Goal: Navigation & Orientation: Find specific page/section

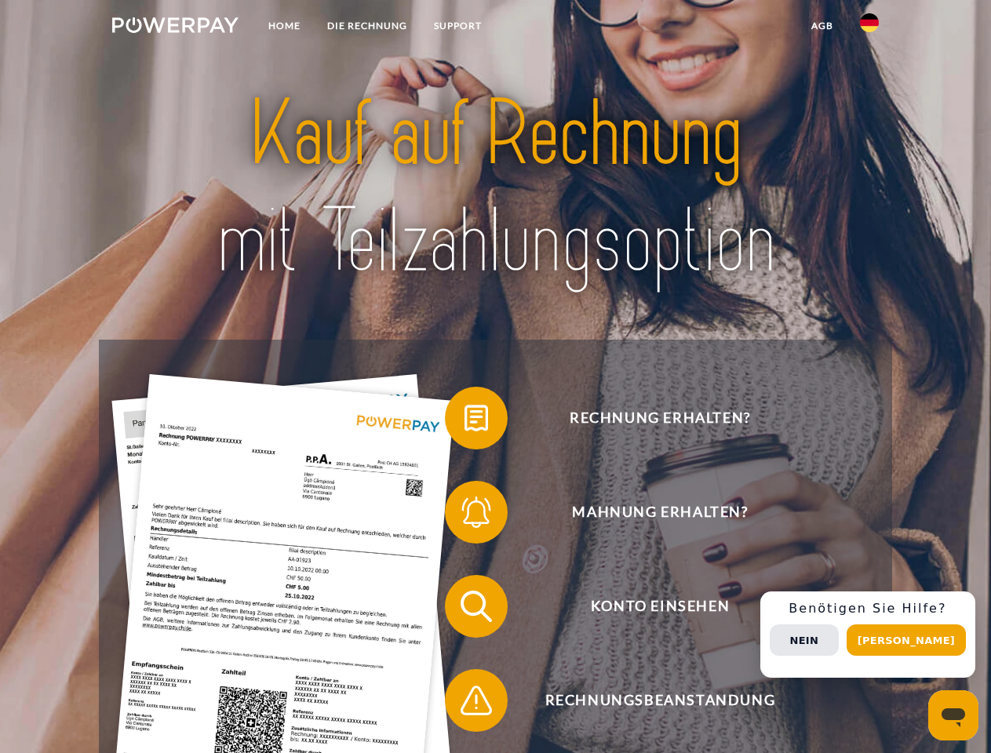
click at [175, 27] on img at bounding box center [175, 25] width 126 height 16
click at [870, 27] on img at bounding box center [869, 22] width 19 height 19
click at [822, 26] on link "agb" at bounding box center [822, 26] width 49 height 28
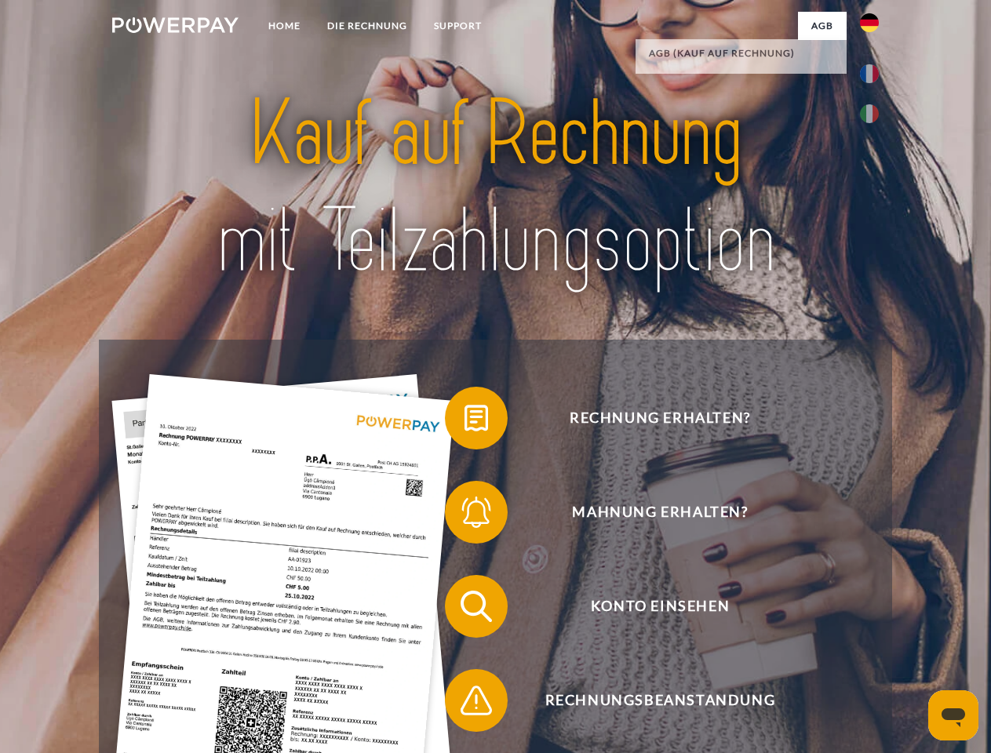
click at [465, 421] on span at bounding box center [453, 418] width 78 height 78
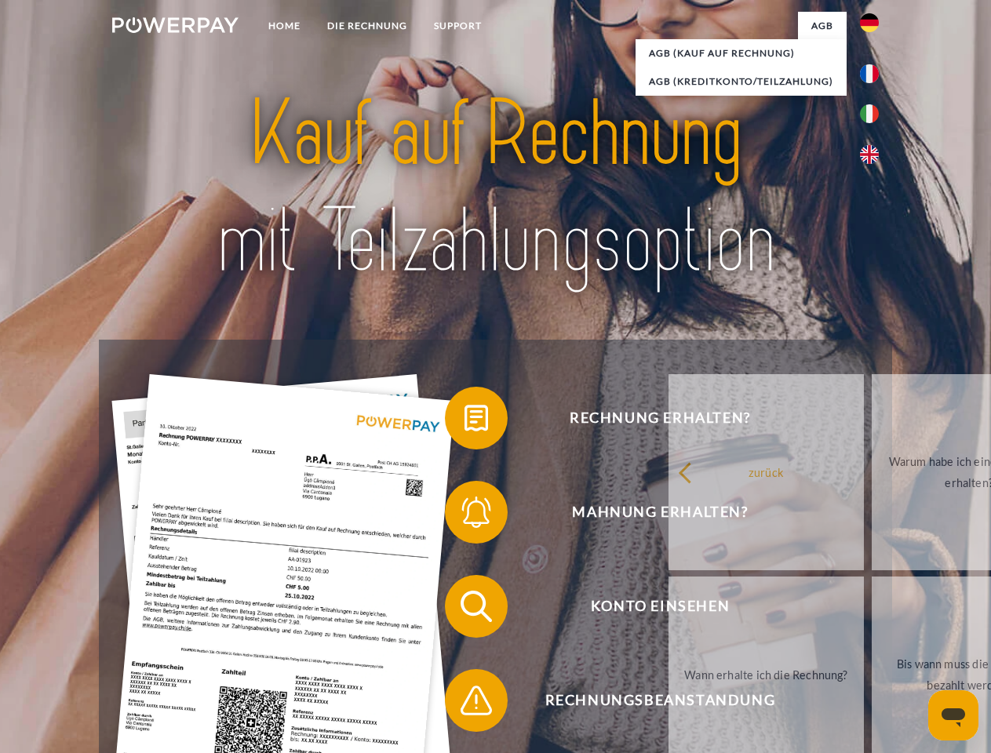
click at [669, 516] on link "zurück" at bounding box center [766, 472] width 195 height 196
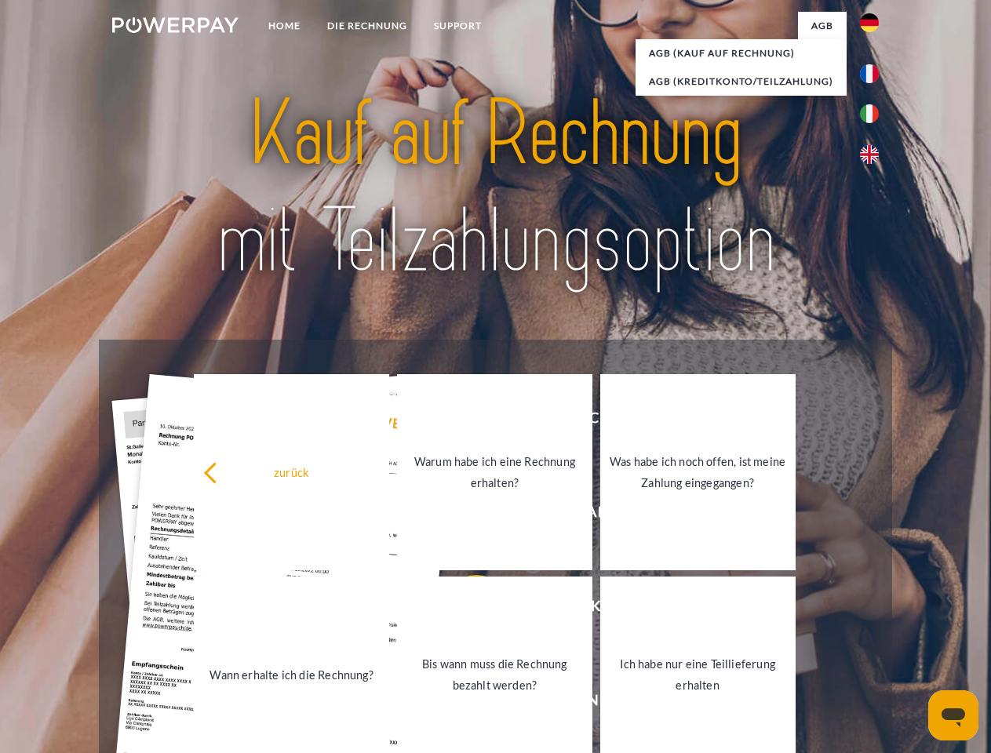
click at [465, 610] on div "Rechnung erhalten? Mahnung erhalten? Konto einsehen" at bounding box center [495, 654] width 793 height 628
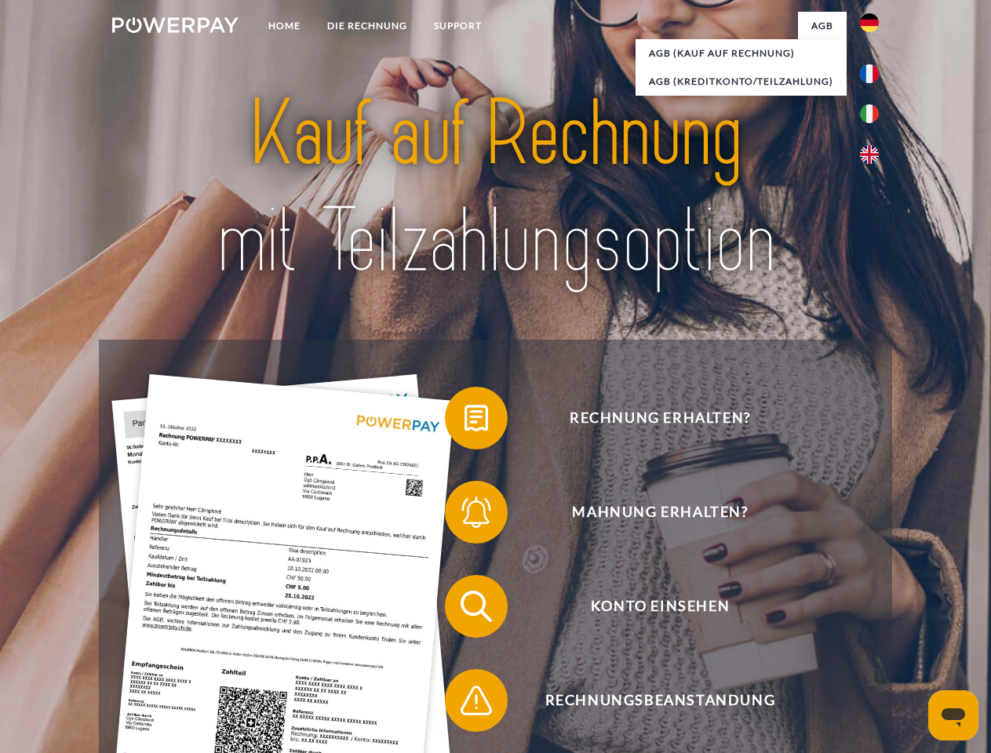
click at [465, 704] on span at bounding box center [453, 701] width 78 height 78
click at [873, 635] on div "Rechnung erhalten? Mahnung erhalten? Konto einsehen" at bounding box center [495, 654] width 793 height 628
click at [835, 638] on span "Konto einsehen" at bounding box center [660, 606] width 385 height 63
click at [912, 640] on header "Home DIE RECHNUNG SUPPORT" at bounding box center [495, 542] width 991 height 1084
